Goal: Task Accomplishment & Management: Manage account settings

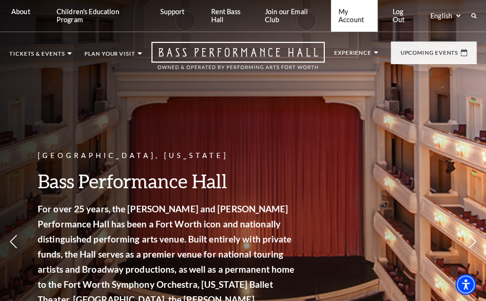
click at [346, 16] on link "My Account" at bounding box center [354, 16] width 47 height 32
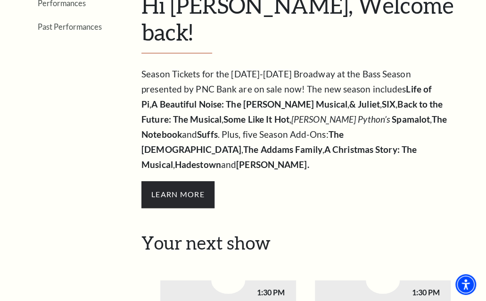
scroll to position [196, 0]
